Goal: Task Accomplishment & Management: Use online tool/utility

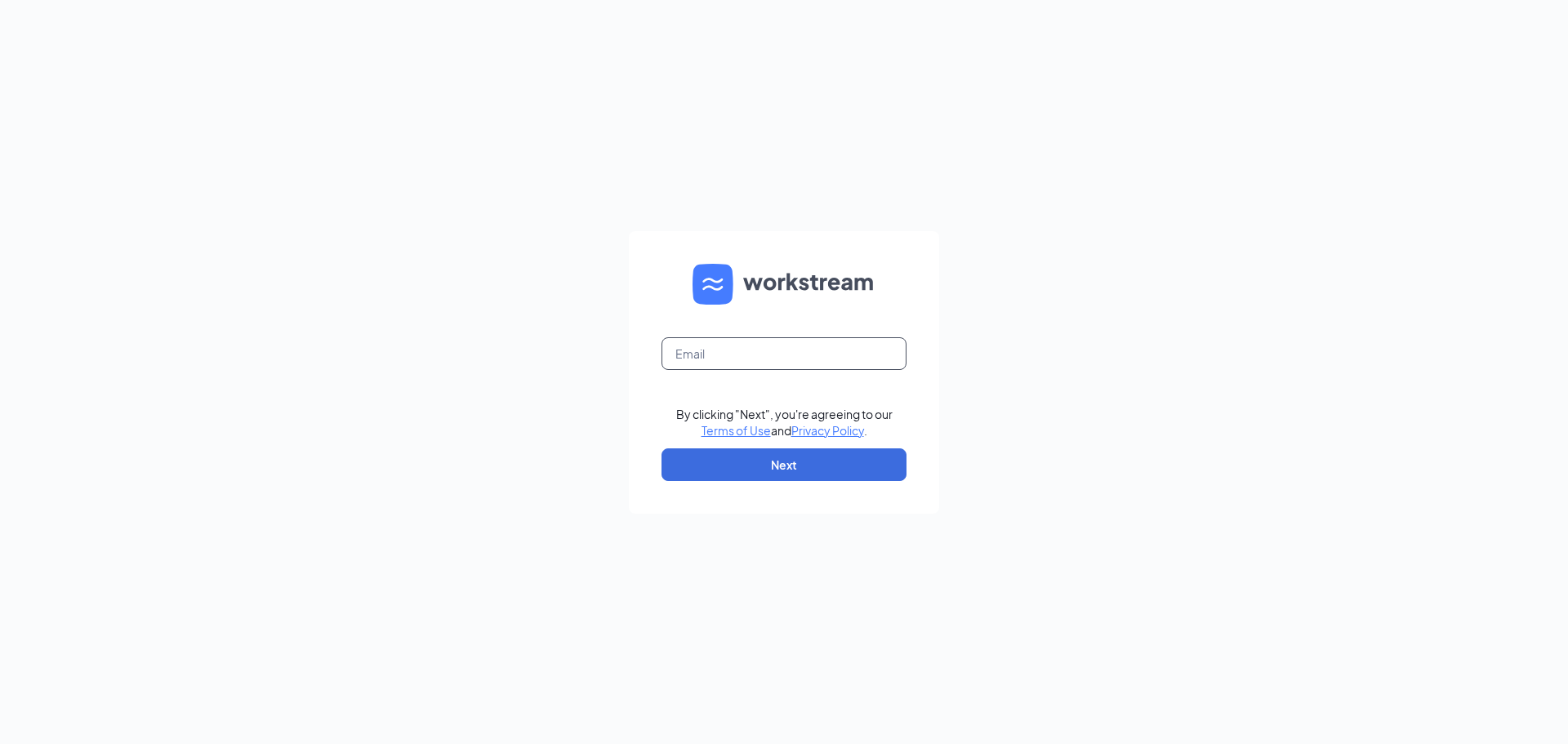
click at [723, 353] on input "text" at bounding box center [784, 353] width 245 height 32
type input "r"
type input "03998@chick-fil-a.com"
click at [776, 465] on button "Next" at bounding box center [784, 464] width 245 height 32
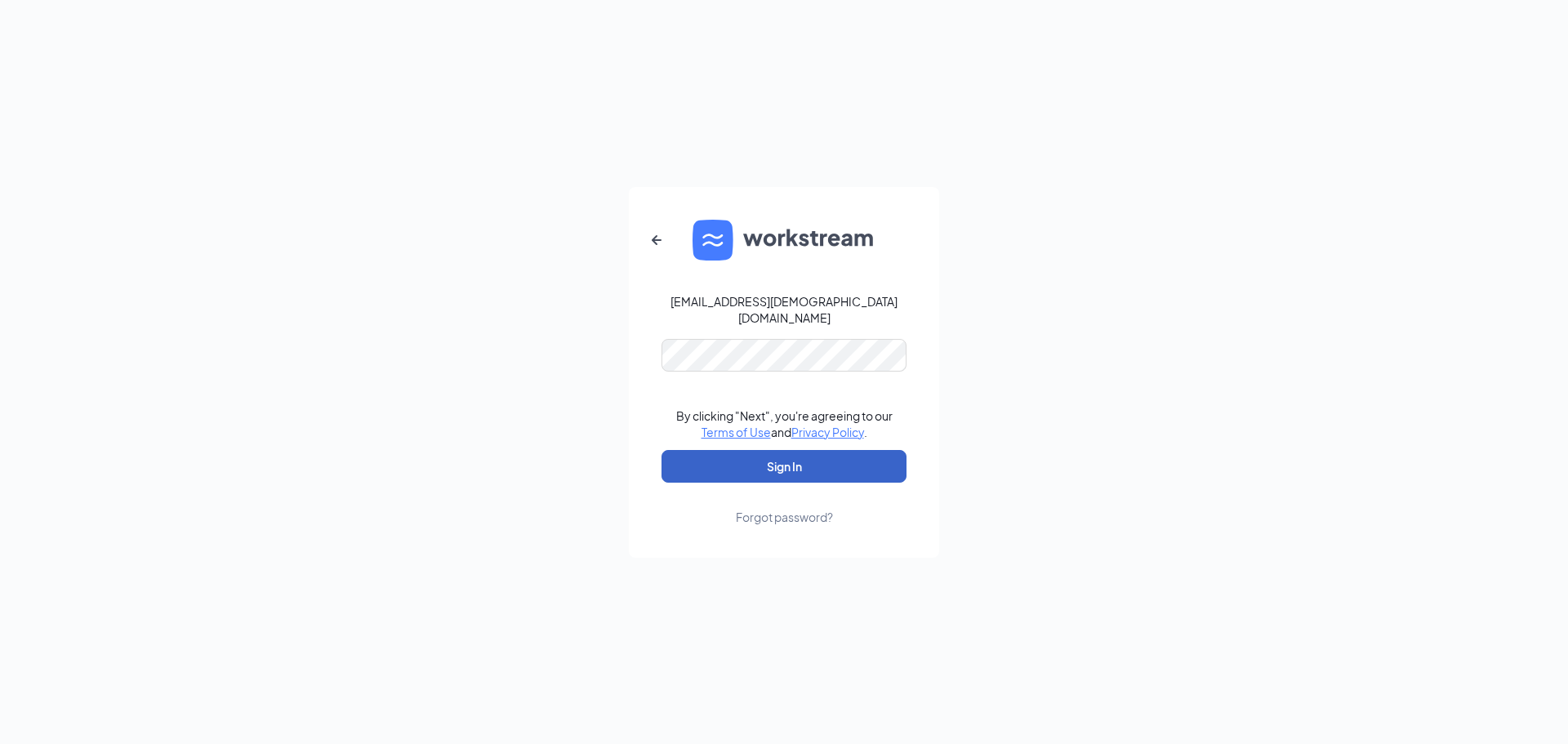
click at [776, 452] on button "Sign In" at bounding box center [784, 465] width 245 height 32
click at [799, 457] on button "Sign In" at bounding box center [784, 465] width 245 height 32
click at [581, 346] on div "03998@chick-fil-a.com Credential mismatches. By clicking "Next", you're agreein…" at bounding box center [784, 372] width 1568 height 744
click at [657, 246] on icon "ArrowLeftNew" at bounding box center [656, 240] width 19 height 19
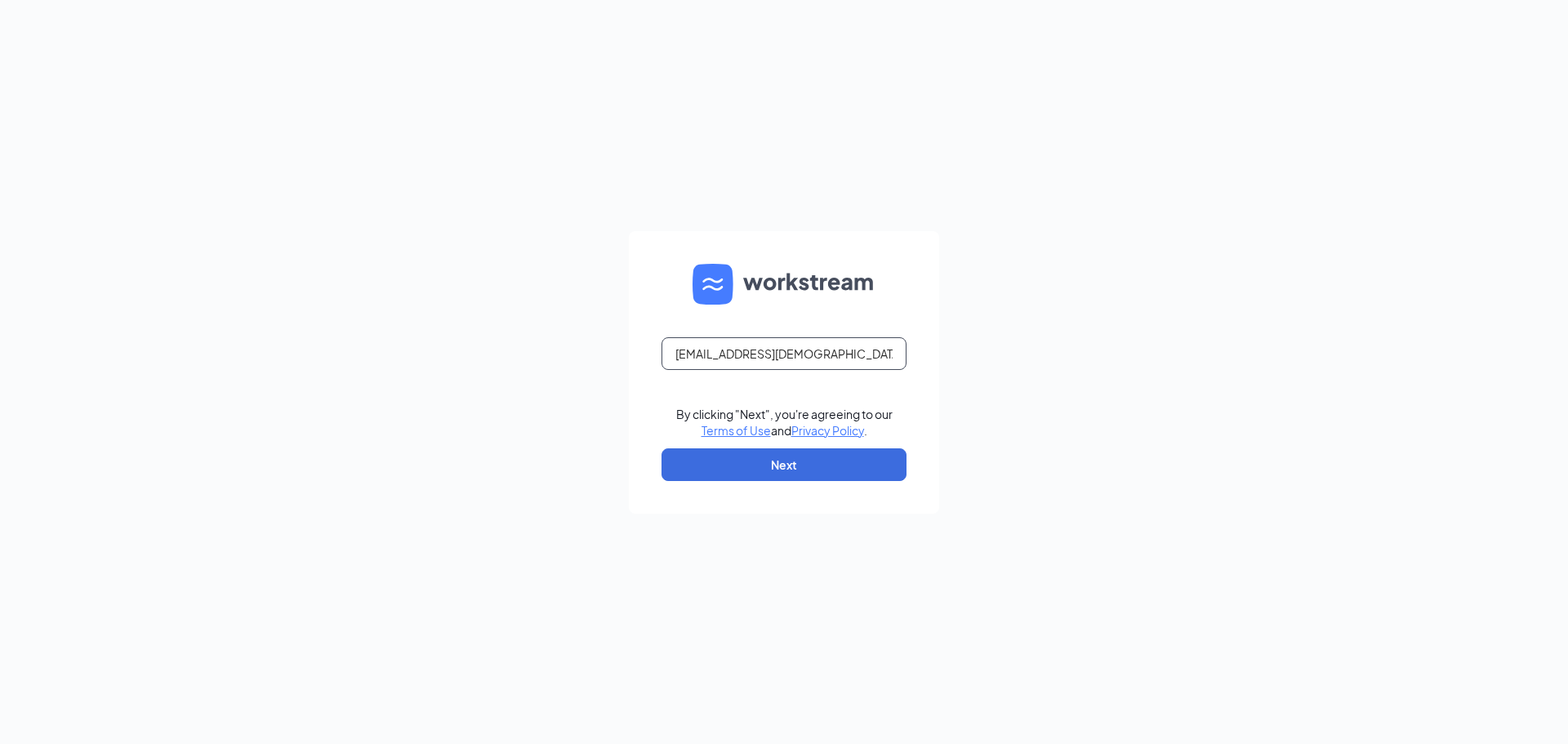
drag, startPoint x: 848, startPoint y: 362, endPoint x: 358, endPoint y: 327, distance: 491.2
click at [358, 327] on div "03998@chick-fil-a.com By clicking "Next", you're agreeing to our Terms of Use a…" at bounding box center [784, 372] width 1568 height 744
type input "rosslyn.singleton2@cfafranchisee.com"
click at [806, 466] on button "Next" at bounding box center [784, 464] width 245 height 32
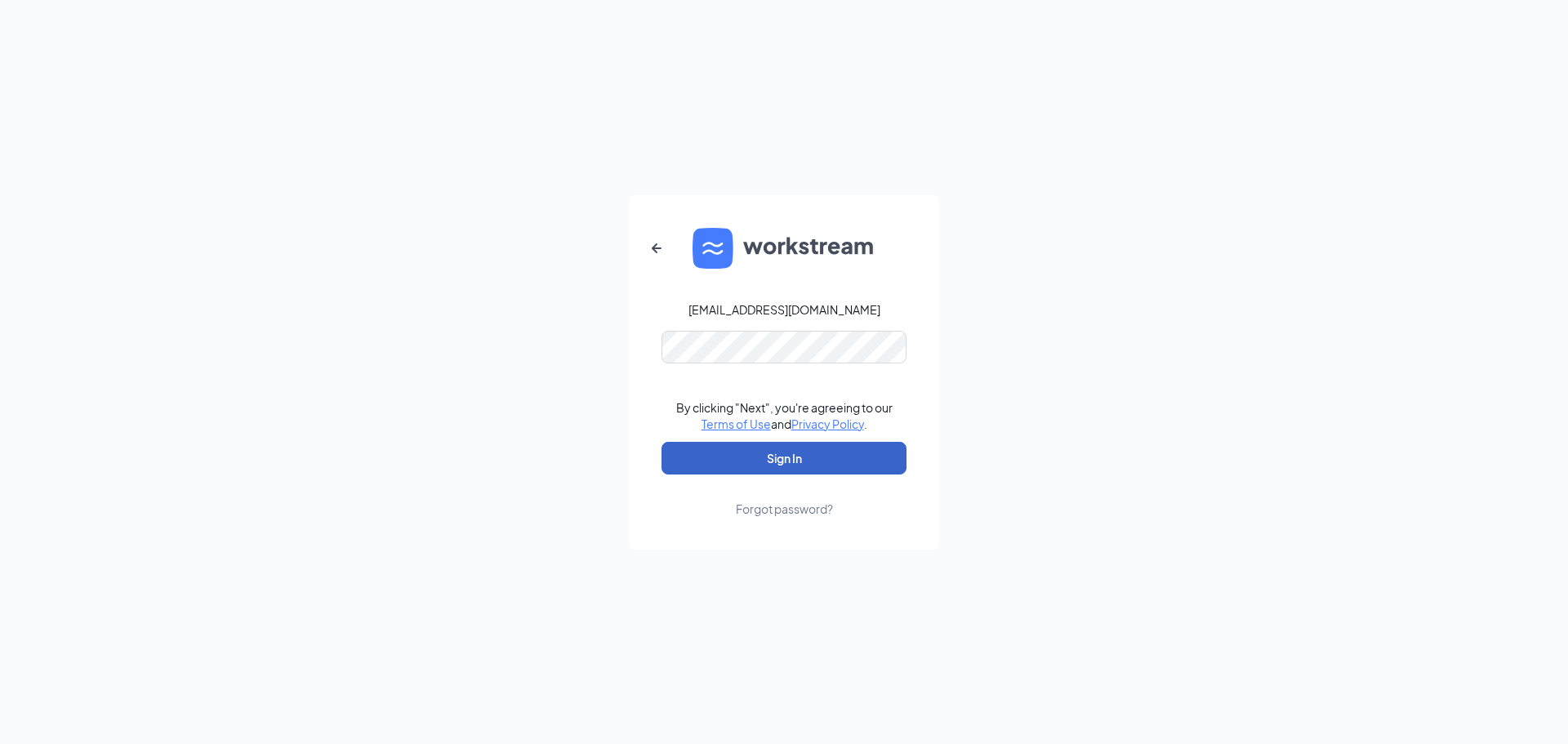
click at [797, 469] on button "Sign In" at bounding box center [784, 457] width 245 height 32
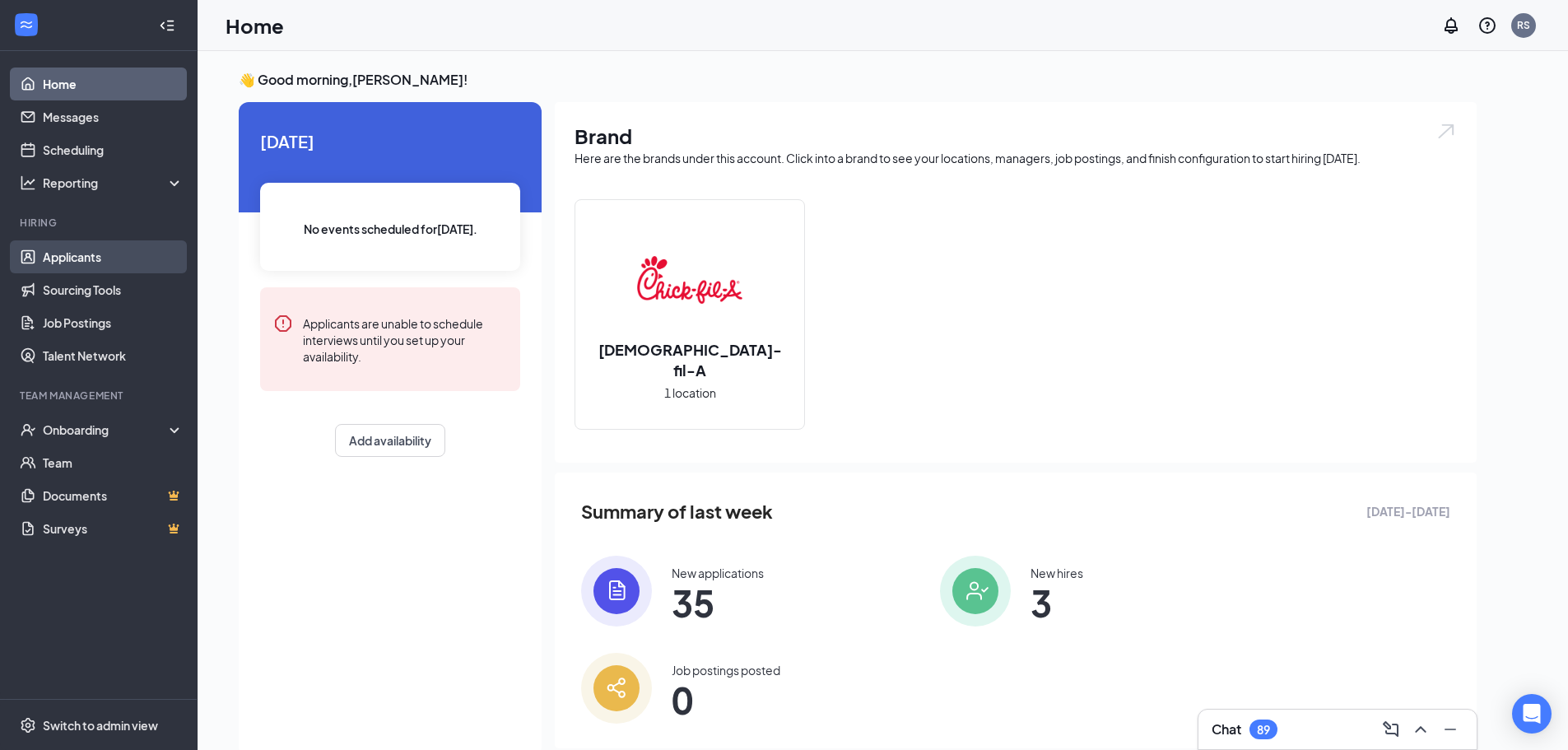
click at [75, 256] on link "Applicants" at bounding box center [112, 256] width 140 height 33
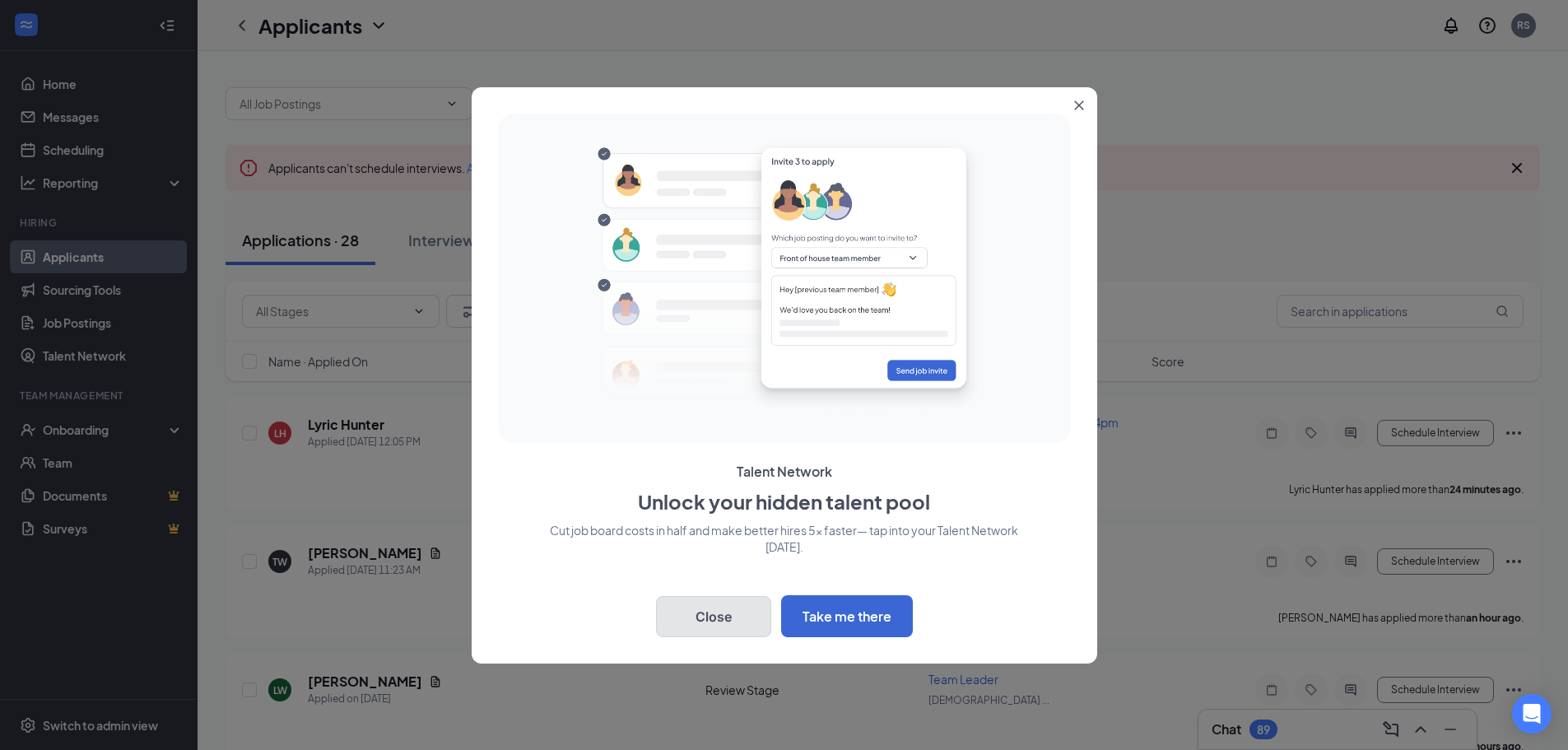
click at [722, 614] on button "Close" at bounding box center [714, 617] width 115 height 42
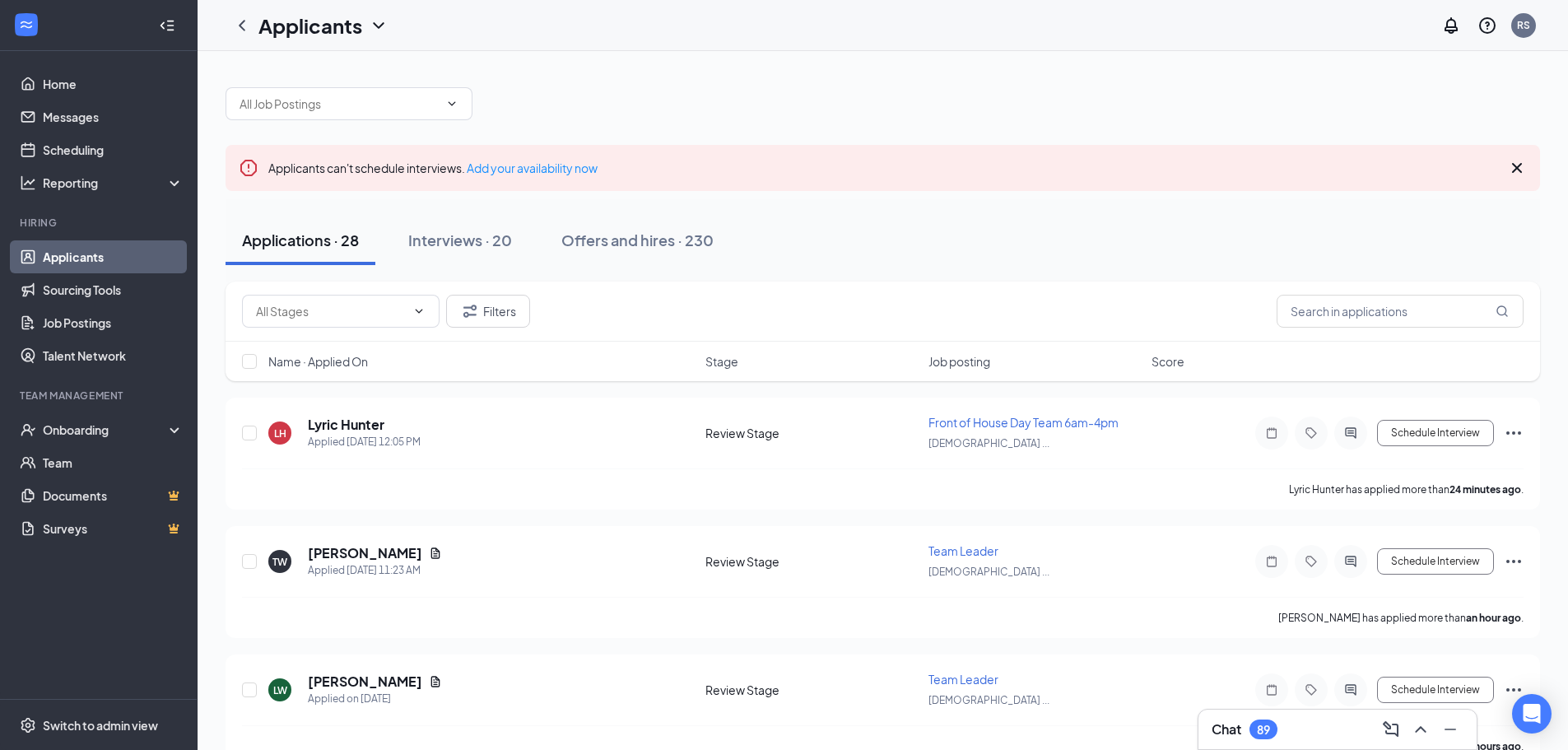
click at [328, 243] on div "Applications · 28" at bounding box center [300, 239] width 117 height 20
click at [441, 239] on div "Interviews · 20" at bounding box center [459, 239] width 103 height 20
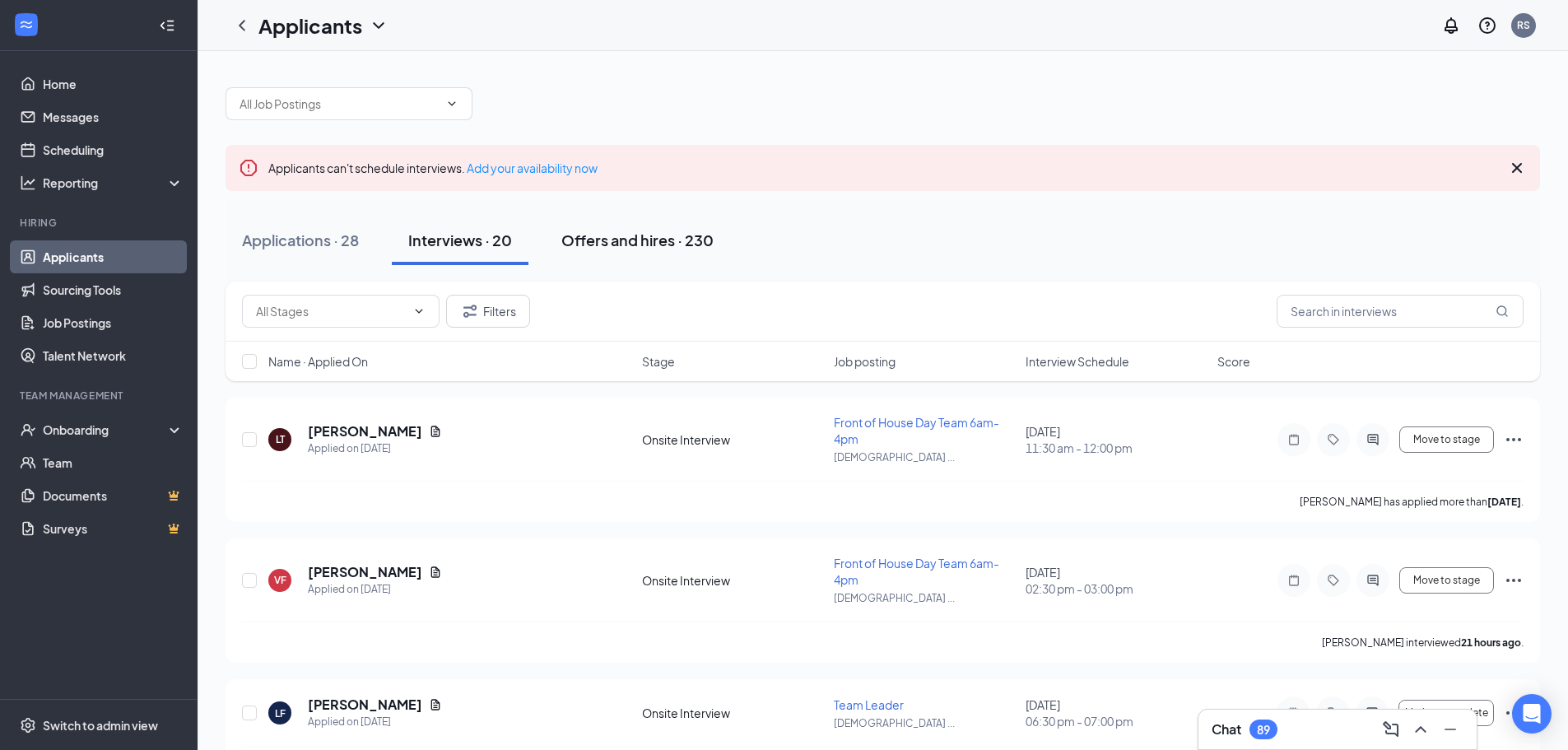
click at [650, 244] on div "Offers and hires · 230" at bounding box center [638, 239] width 152 height 20
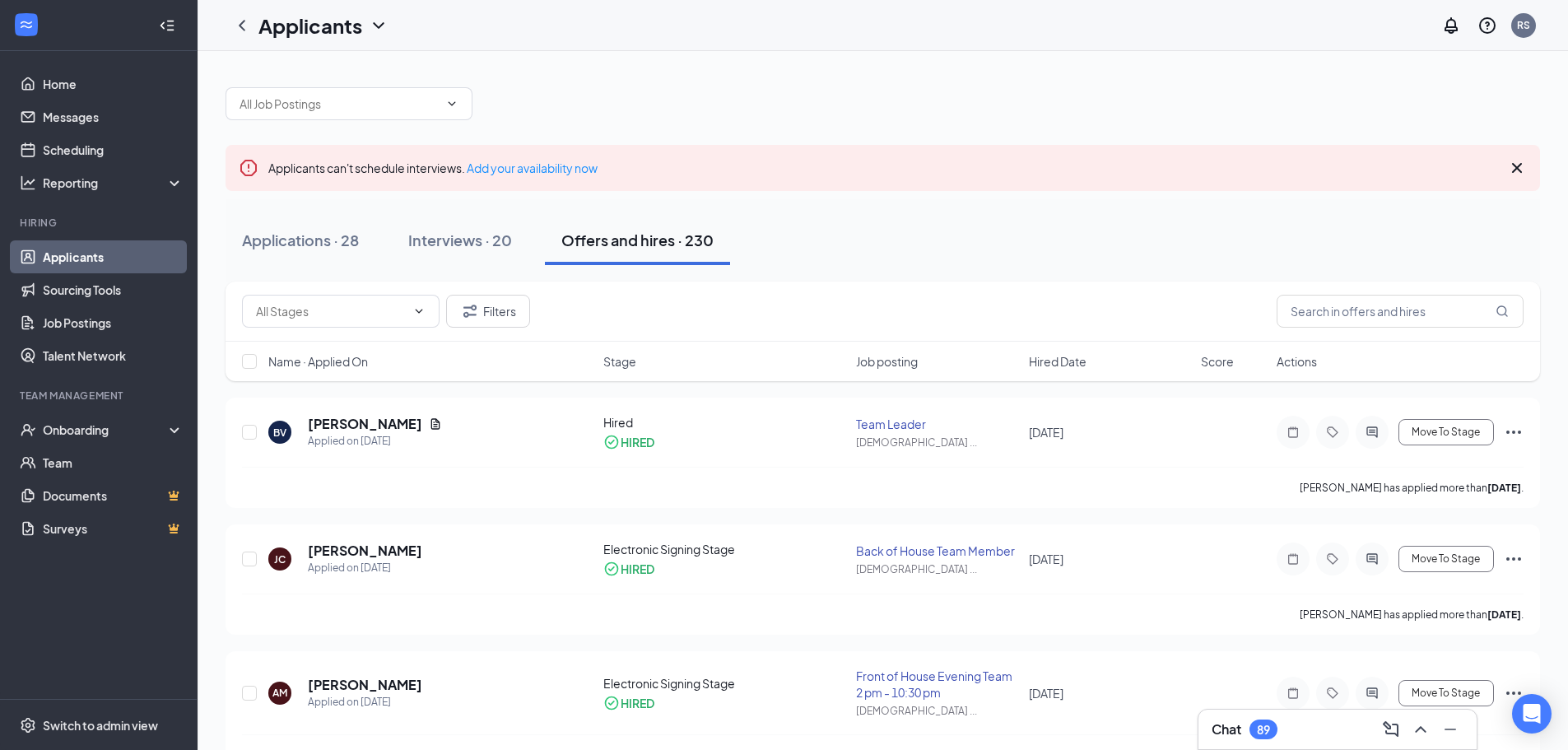
drag, startPoint x: 305, startPoint y: 242, endPoint x: 526, endPoint y: 272, distance: 223.0
click at [305, 245] on div "Applications · 28" at bounding box center [300, 239] width 117 height 20
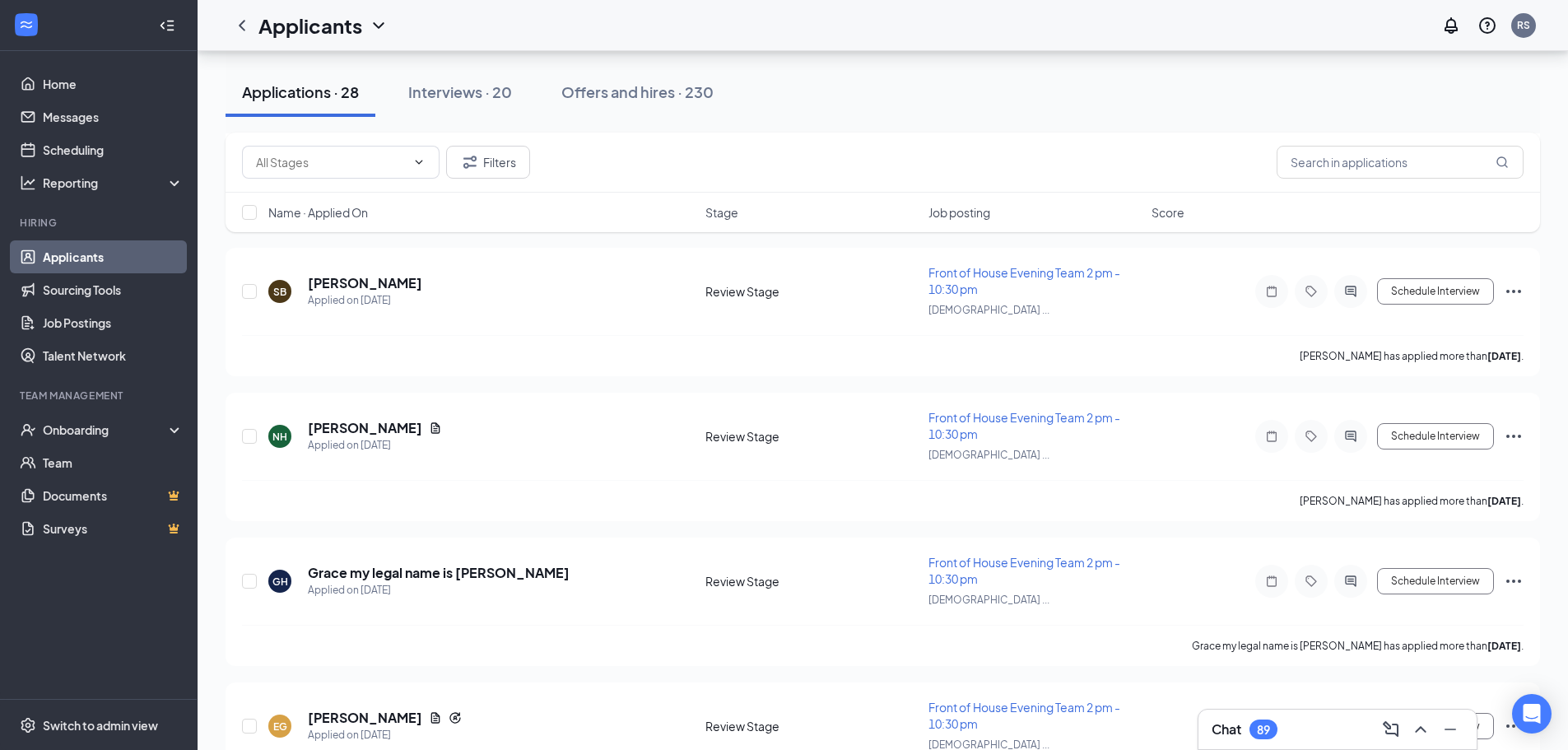
scroll to position [2783, 0]
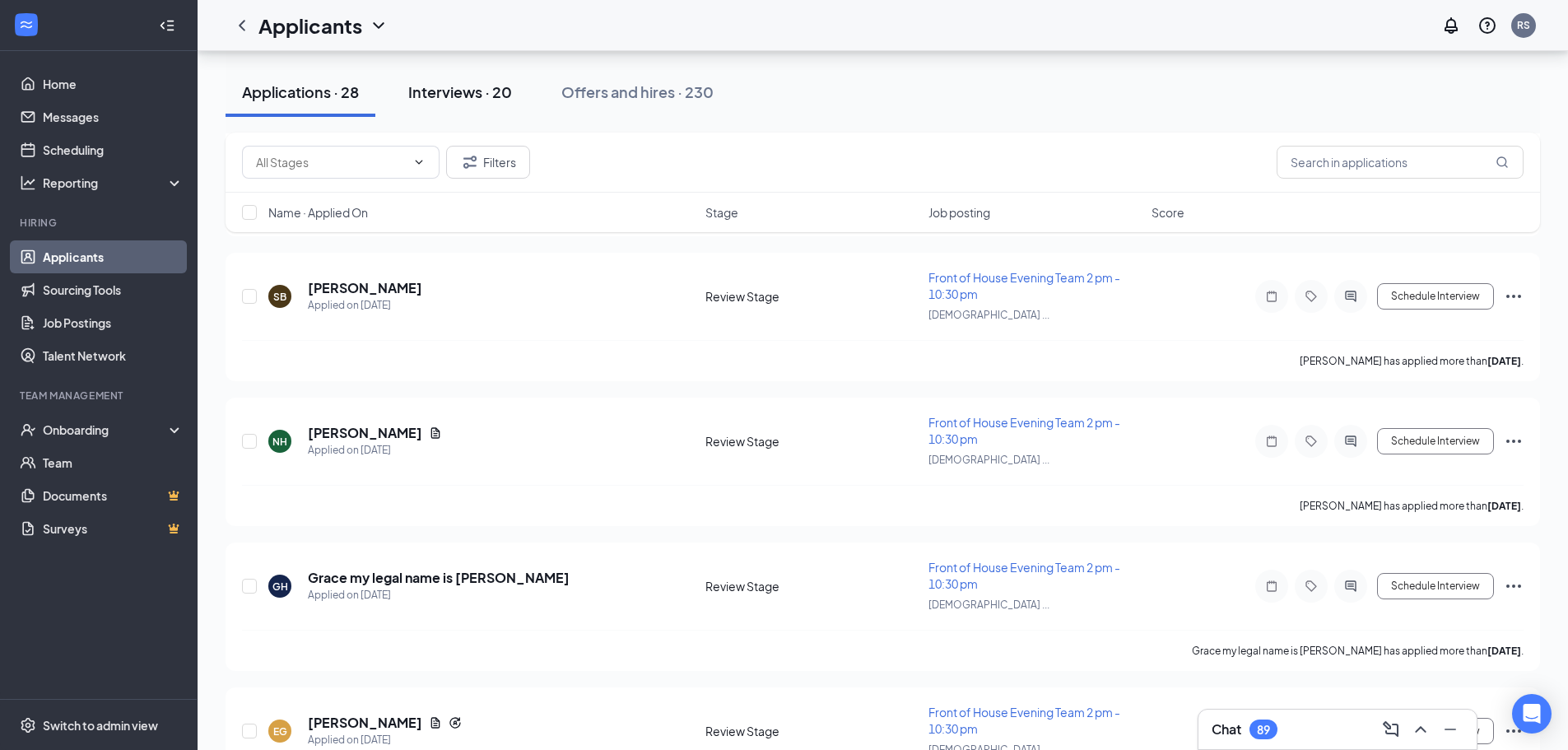
click at [489, 89] on div "Interviews · 20" at bounding box center [459, 91] width 103 height 20
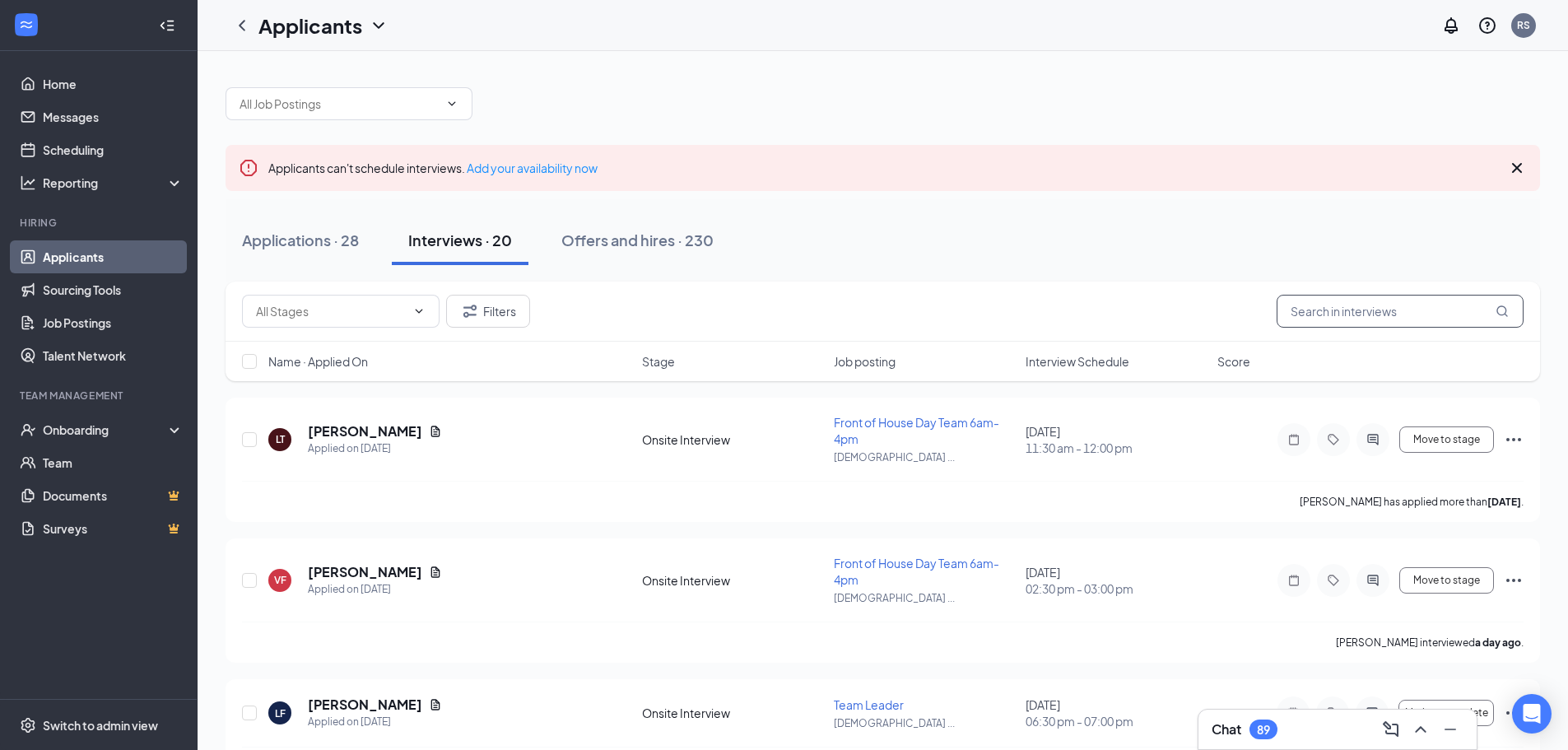
click at [1398, 318] on input "text" at bounding box center [1400, 311] width 247 height 33
type input "Ngwu"
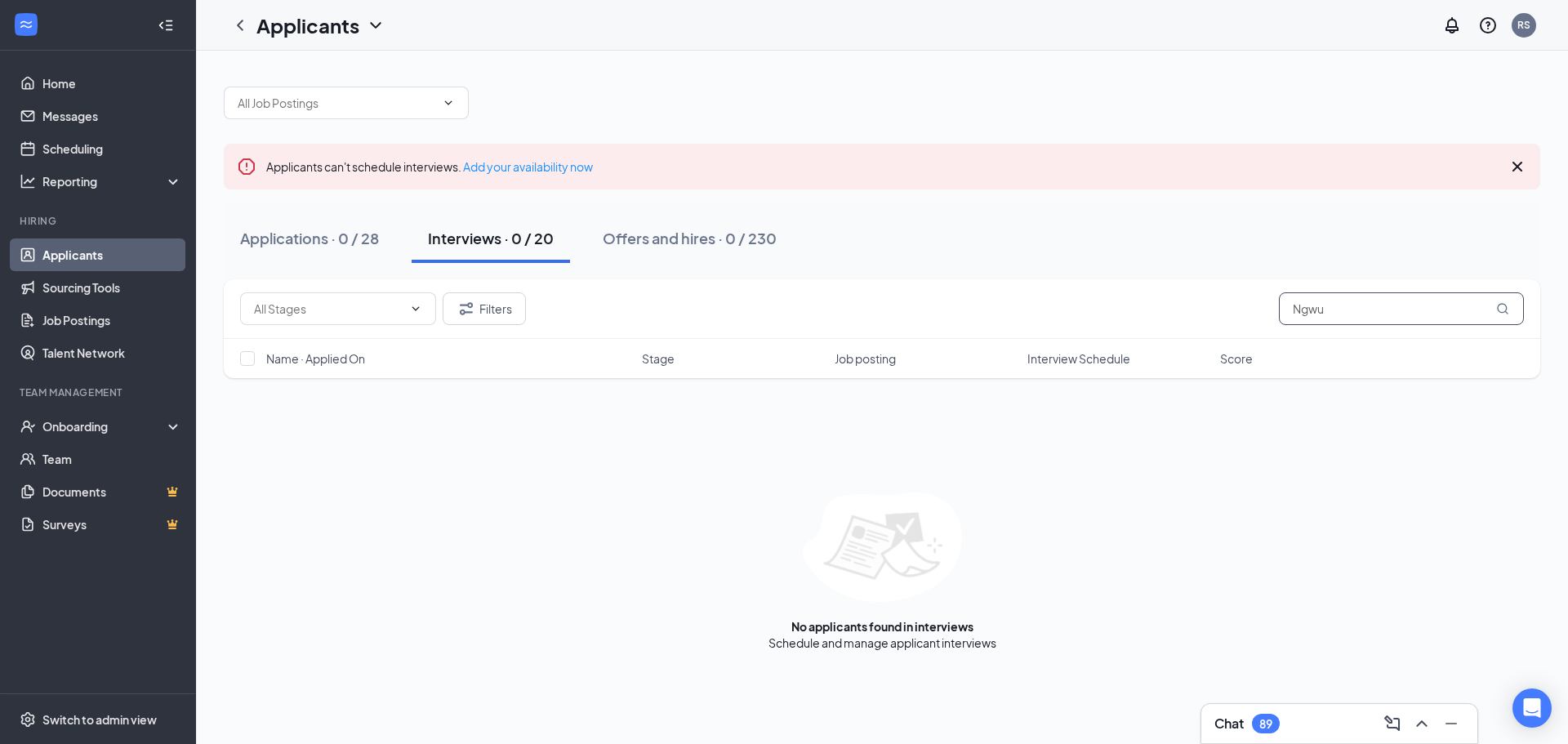
drag, startPoint x: 1332, startPoint y: 308, endPoint x: 1247, endPoint y: 312, distance: 85.1
click at [1247, 312] on div "Filters Ngwu" at bounding box center [882, 308] width 1284 height 32
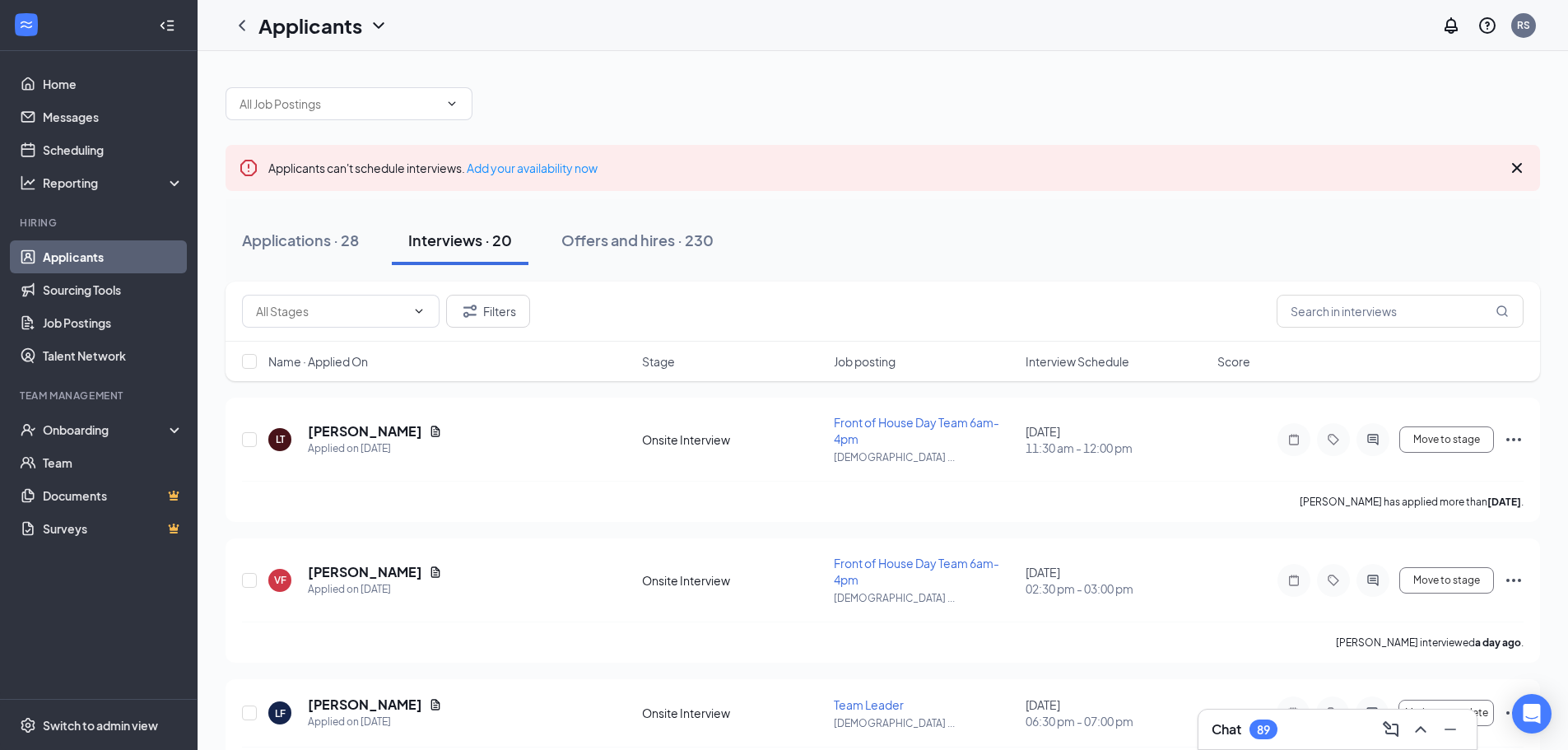
drag, startPoint x: 274, startPoint y: 239, endPoint x: 665, endPoint y: 272, distance: 392.4
click at [275, 239] on div "Applications · 28" at bounding box center [300, 239] width 117 height 20
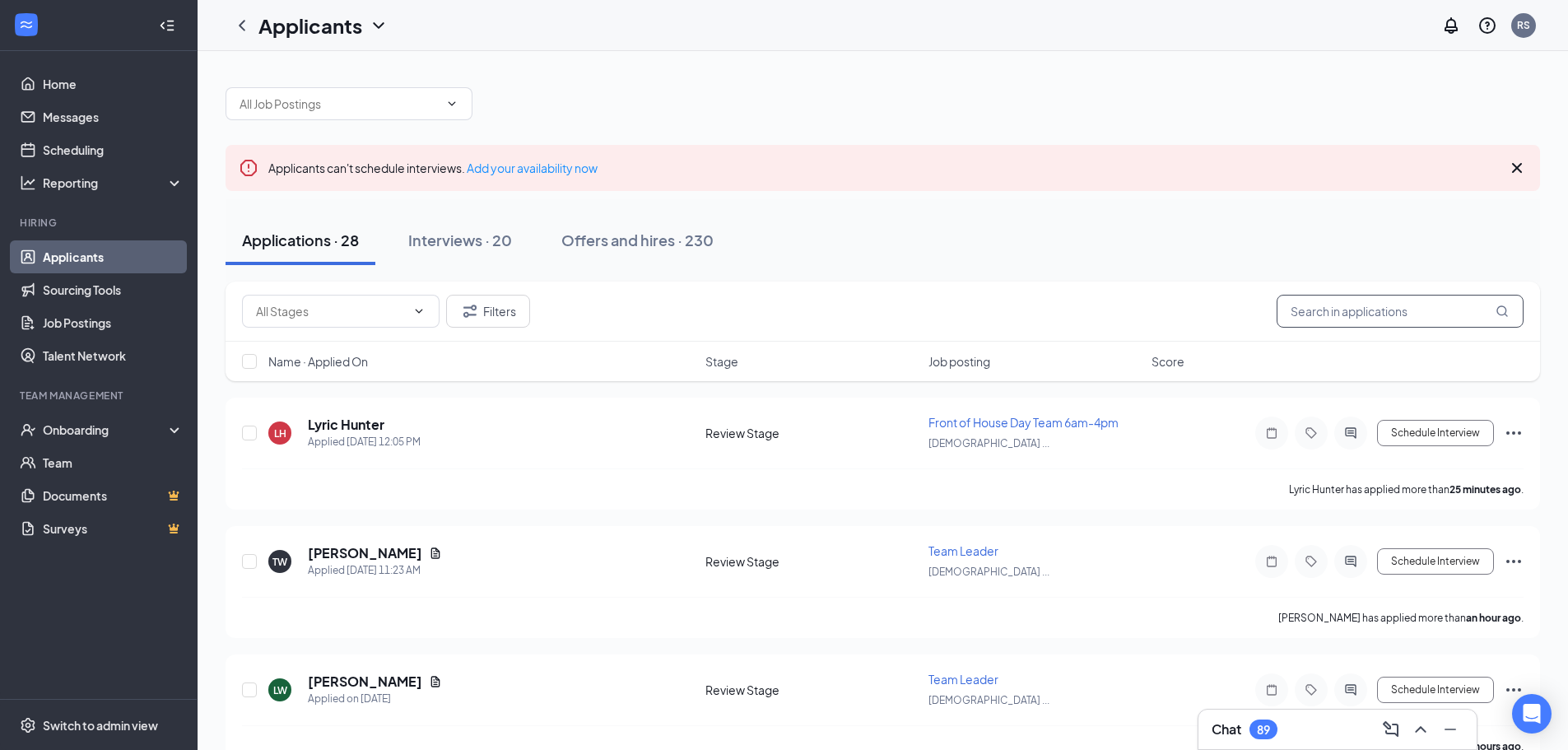
click at [1329, 304] on input "text" at bounding box center [1400, 311] width 247 height 33
type input "Ngwu"
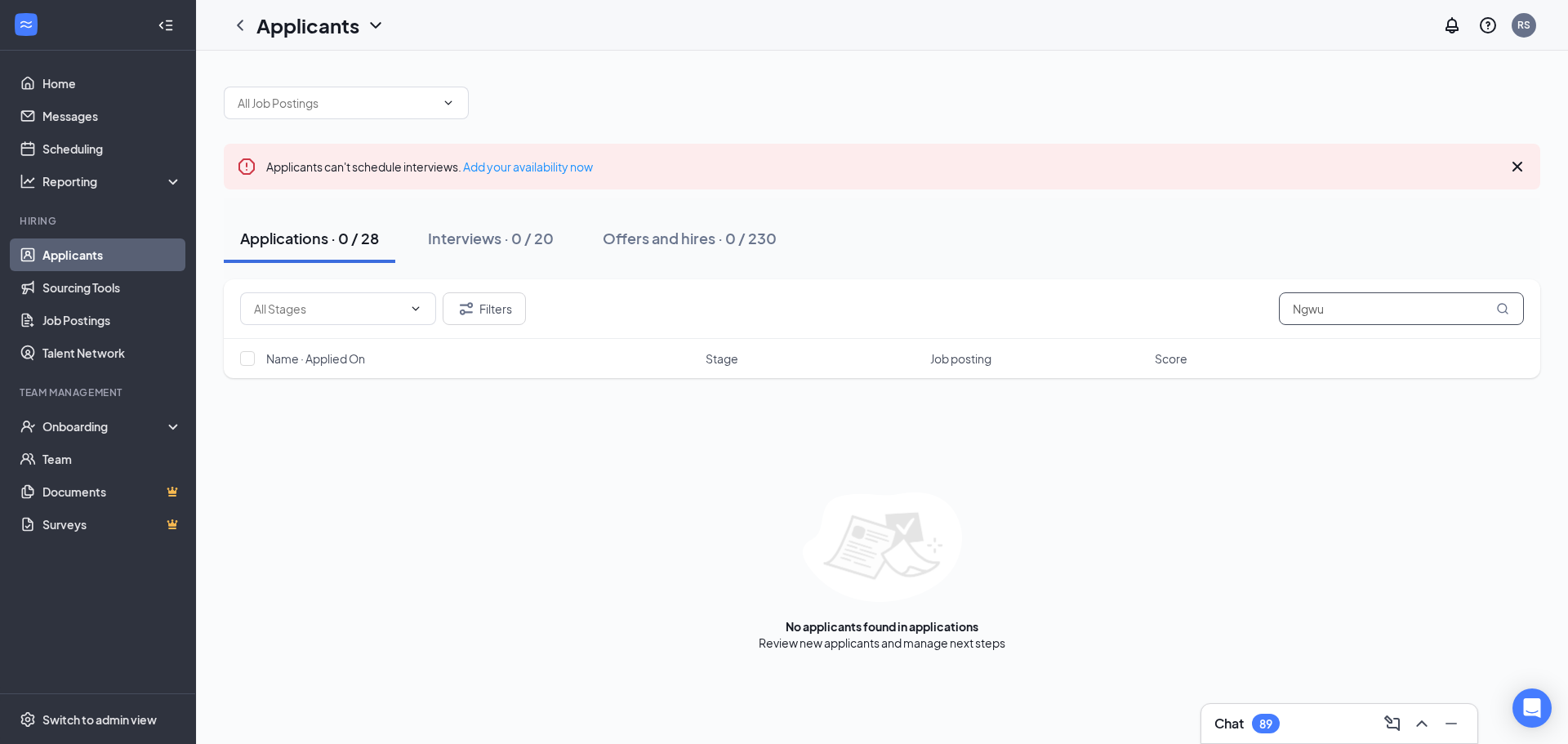
drag, startPoint x: 1242, startPoint y: 315, endPoint x: 1217, endPoint y: 314, distance: 25.0
click at [1217, 314] on div "Filters Ngwu" at bounding box center [882, 308] width 1284 height 32
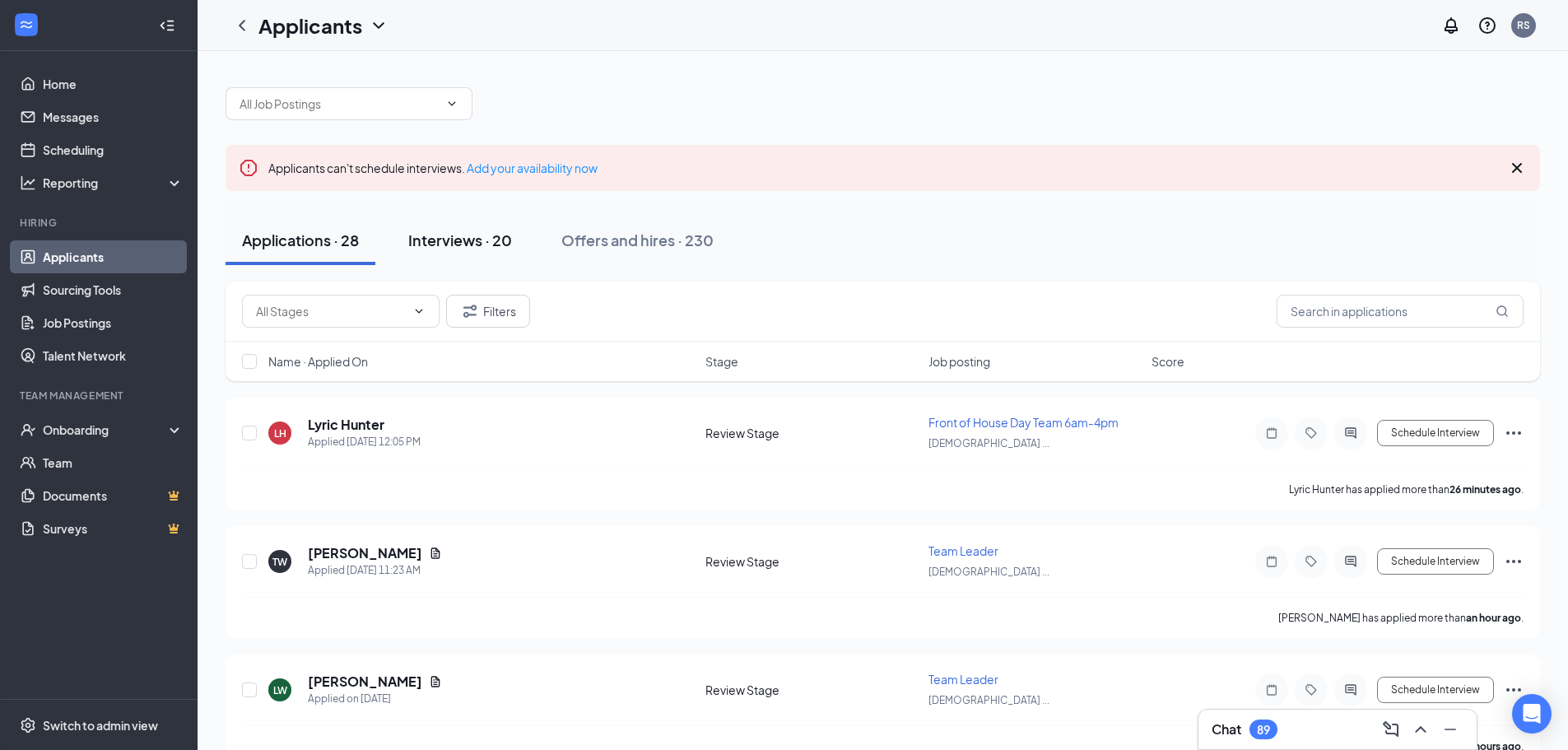
drag, startPoint x: 477, startPoint y: 239, endPoint x: 1081, endPoint y: 273, distance: 605.0
click at [477, 239] on div "Interviews · 20" at bounding box center [459, 239] width 103 height 20
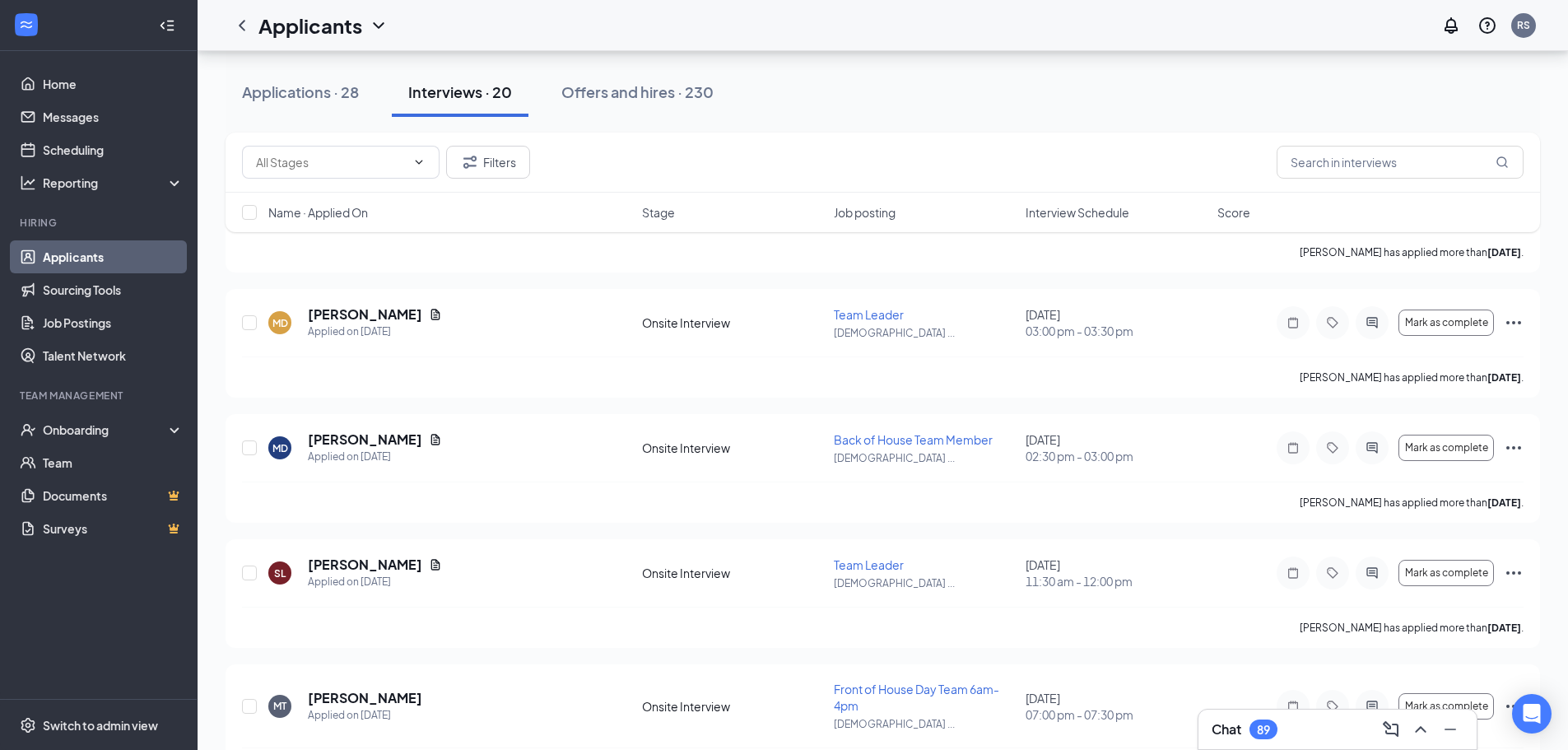
scroll to position [610, 0]
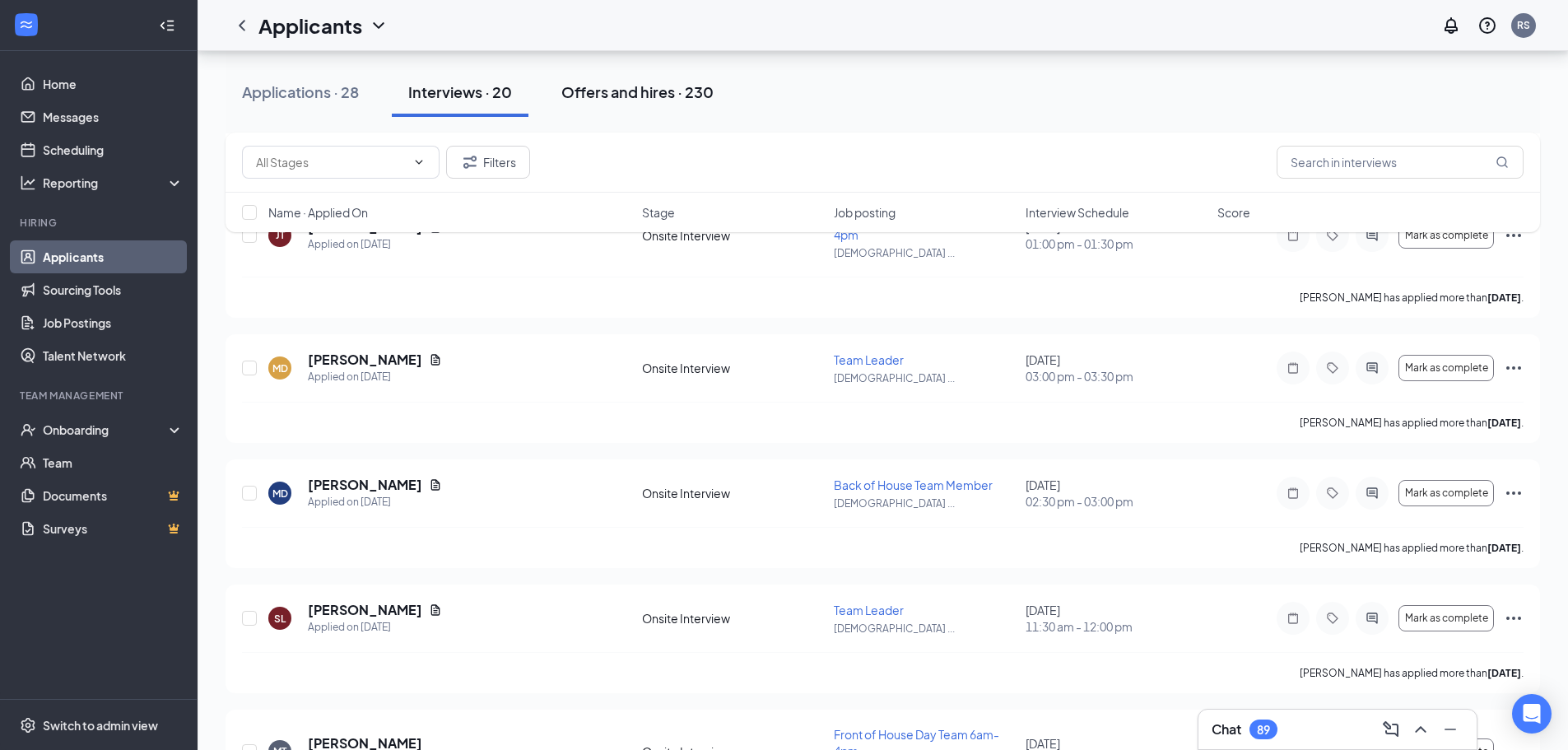
click at [593, 102] on div "Offers and hires · 230" at bounding box center [638, 91] width 152 height 20
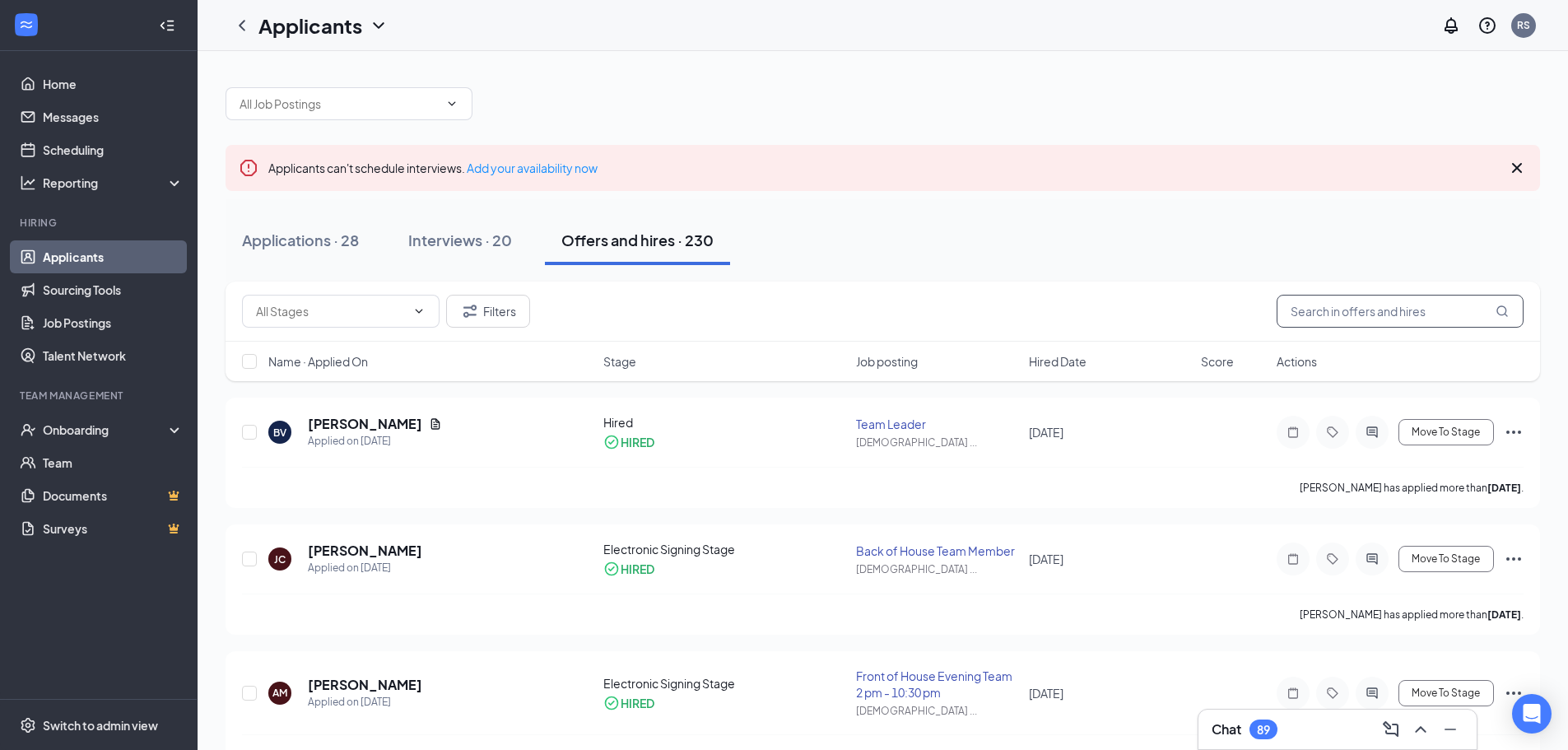
click at [1327, 307] on input "text" at bounding box center [1400, 311] width 247 height 33
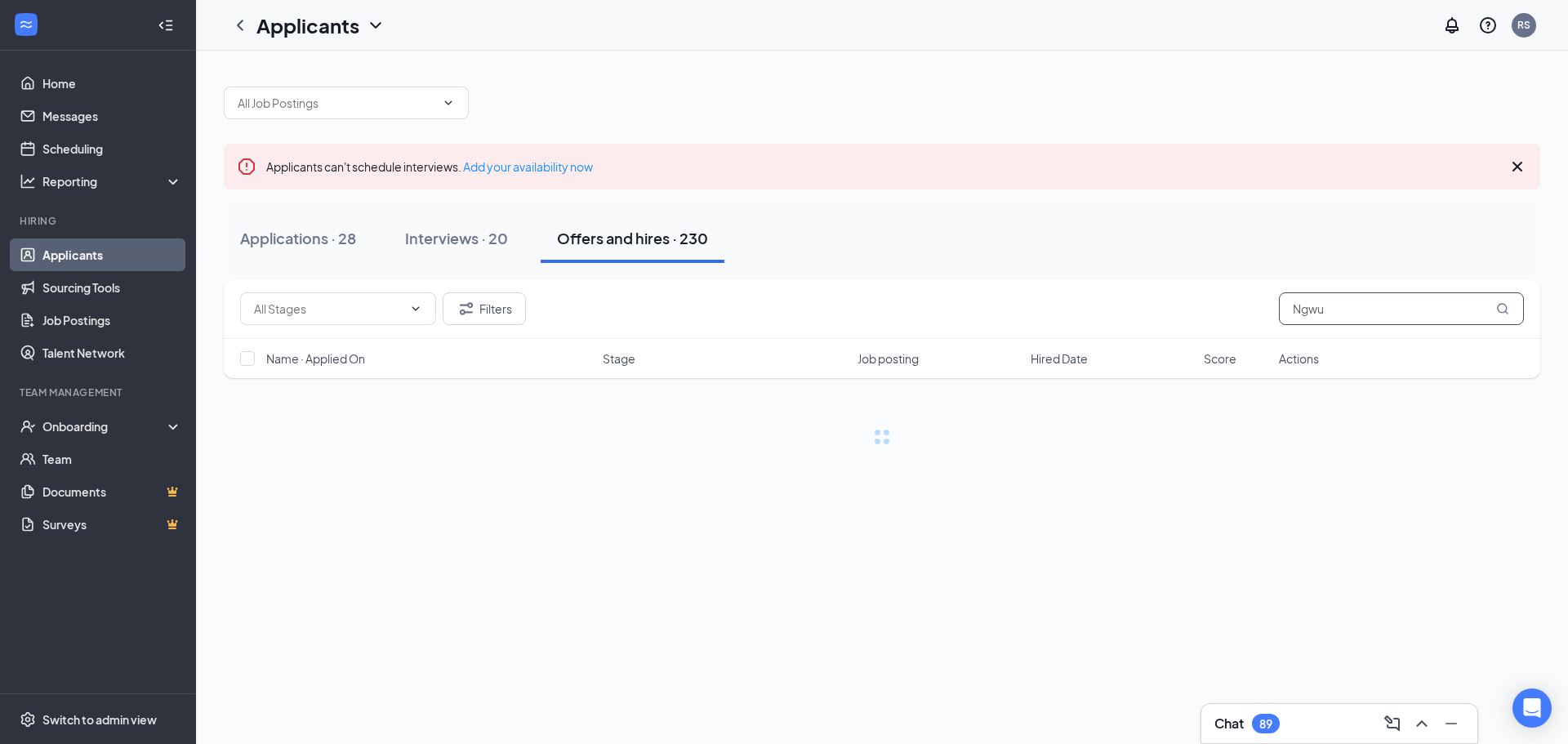
type input "Ngwu"
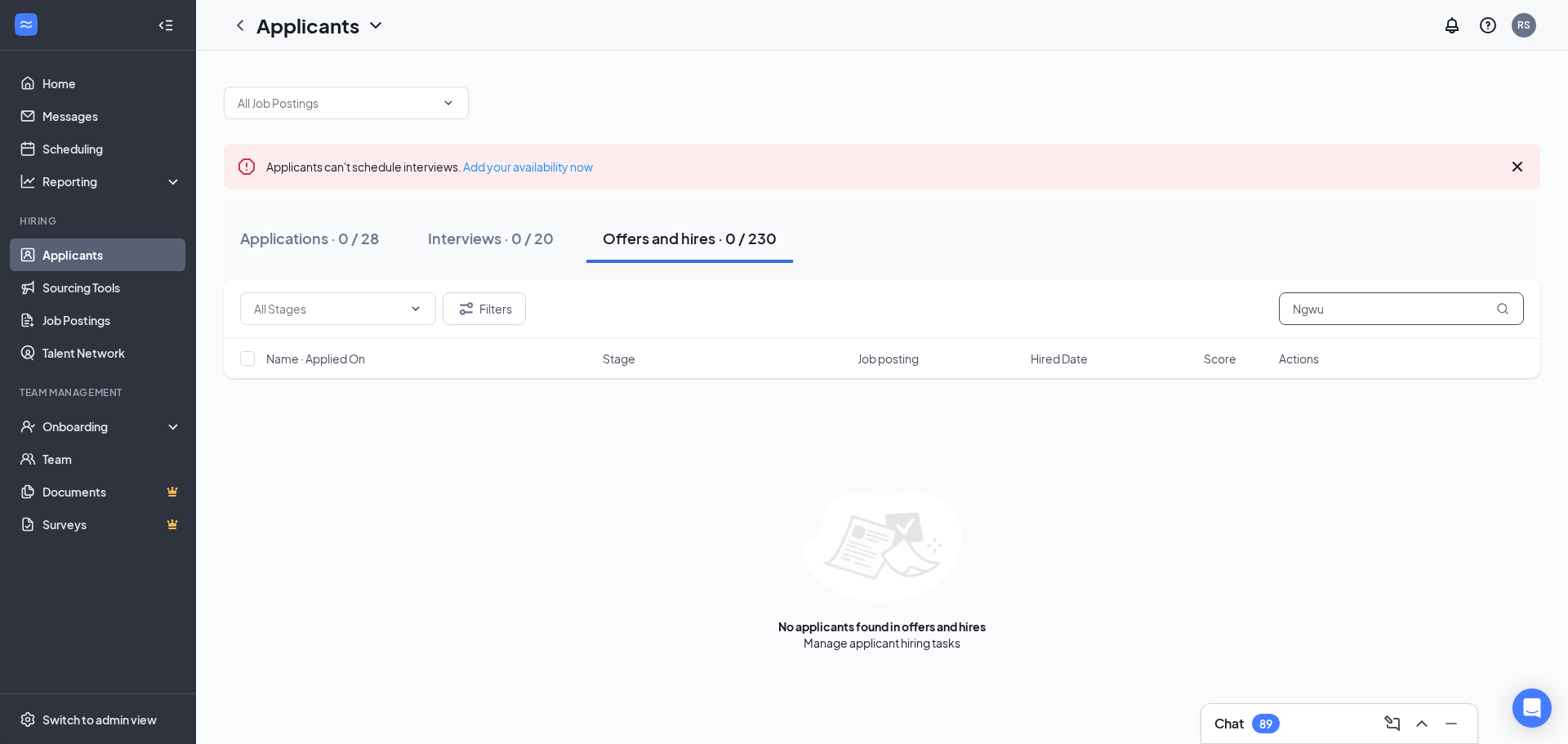
drag, startPoint x: 1338, startPoint y: 308, endPoint x: 1117, endPoint y: 363, distance: 227.7
click at [1117, 363] on div "Filters Ngwu Name · Applied On Stage Job posting Hired Date Score Actions" at bounding box center [882, 329] width 1316 height 99
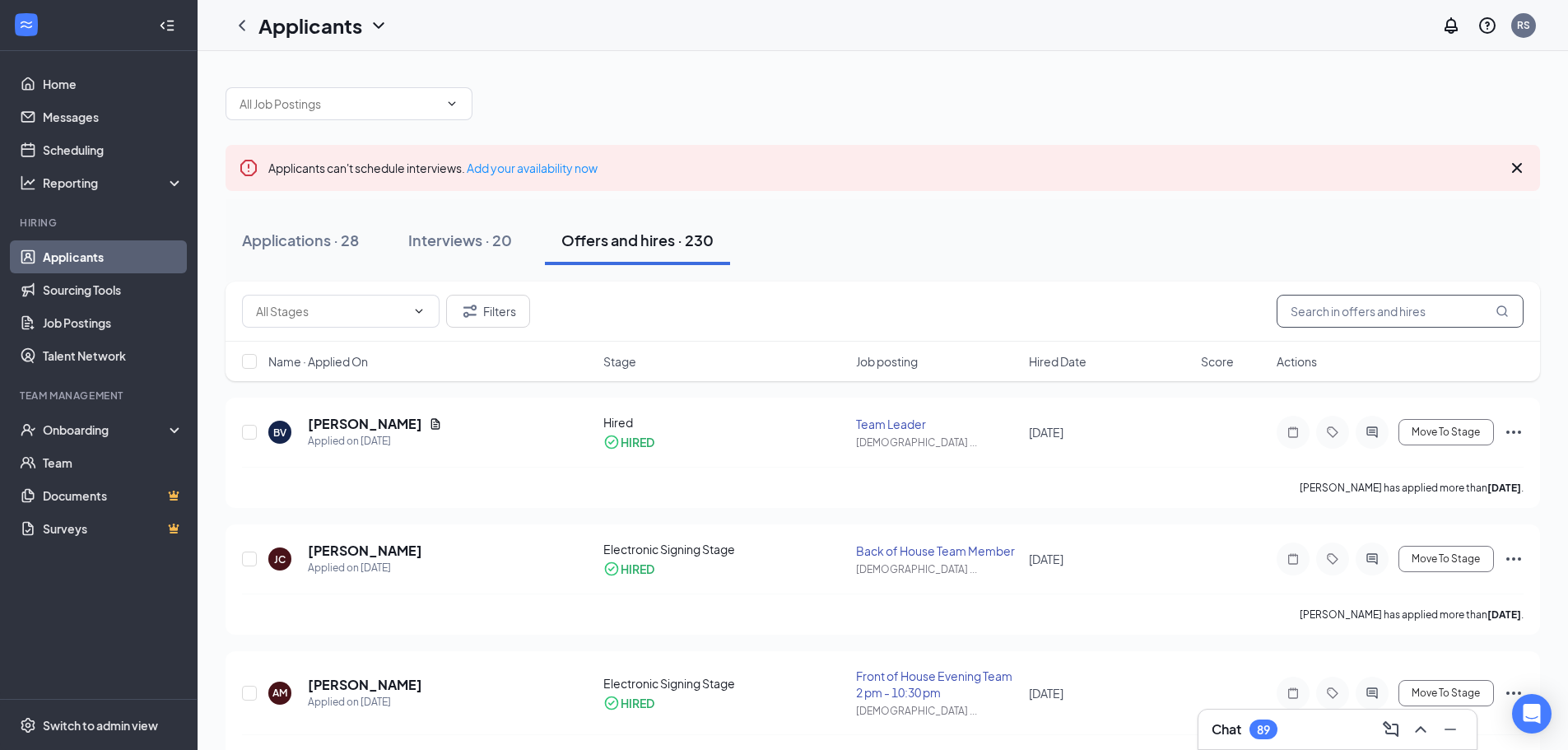
drag, startPoint x: 1344, startPoint y: 314, endPoint x: 1579, endPoint y: 30, distance: 368.6
click at [1349, 308] on input "text" at bounding box center [1400, 311] width 247 height 33
type input "ngwu"
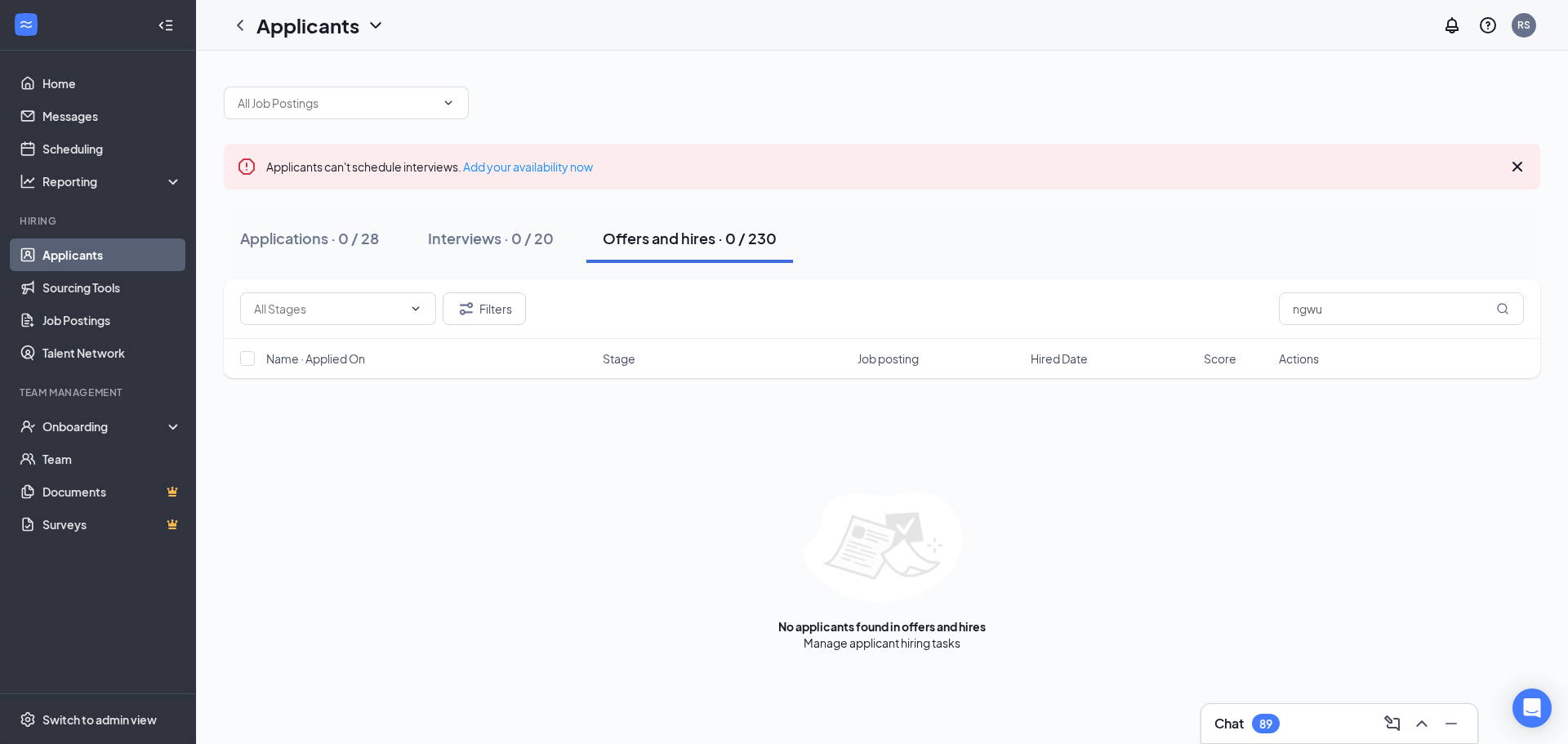
click at [66, 264] on link "Applicants" at bounding box center [111, 254] width 139 height 32
